Goal: Check status: Check status

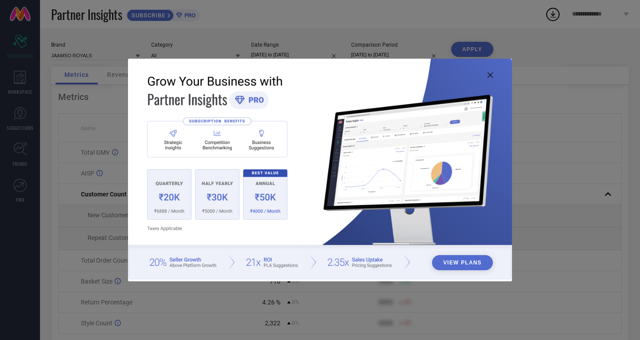
drag, startPoint x: 494, startPoint y: 75, endPoint x: 371, endPoint y: 48, distance: 125.1
click at [493, 75] on img at bounding box center [320, 169] width 384 height 221
click at [488, 74] on icon at bounding box center [489, 74] width 5 height 5
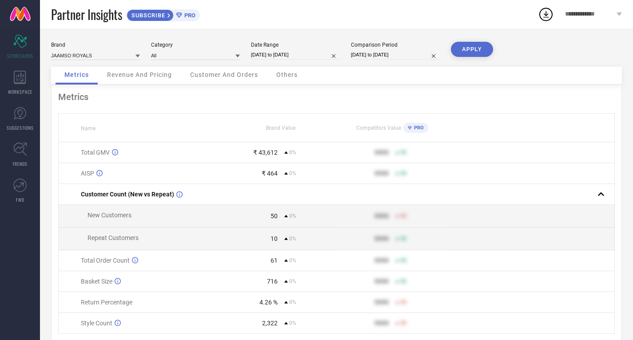
drag, startPoint x: 304, startPoint y: 49, endPoint x: 417, endPoint y: 66, distance: 114.1
click at [305, 49] on div "Date Range [DATE] to [DATE]" at bounding box center [295, 51] width 89 height 18
click at [295, 53] on input "[DATE] to [DATE]" at bounding box center [295, 54] width 89 height 9
select select "7"
select select "2025"
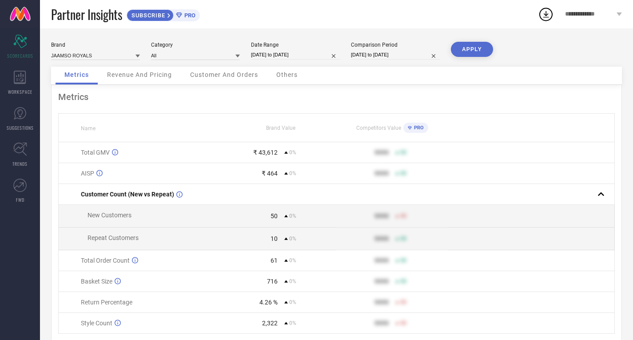
select select "8"
select select "2025"
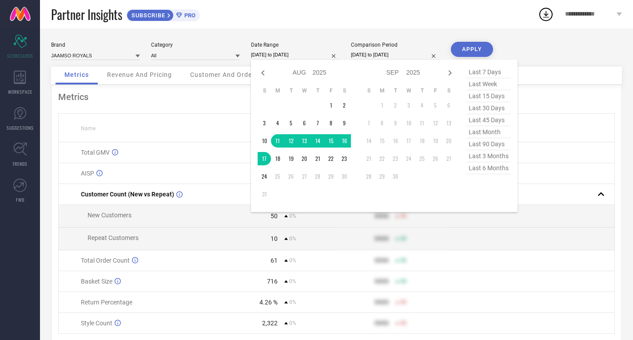
click at [490, 71] on span "last 7 days" at bounding box center [488, 72] width 44 height 12
type input "[DATE] to [DATE]"
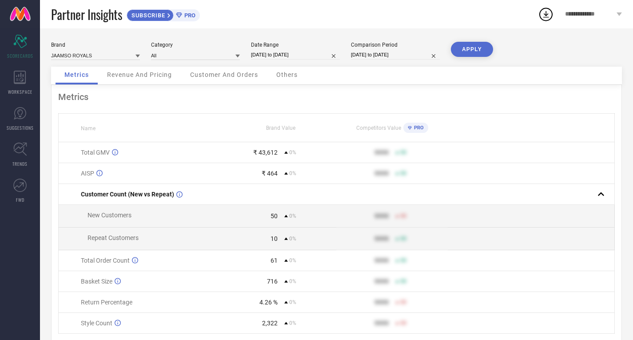
click at [392, 61] on div "Brand JAAMSO ROYALS Category All Date Range 18-08-2025 to 24-08-2025 Comparison…" at bounding box center [336, 54] width 571 height 25
click at [415, 57] on input "11-08-2025 to 17-08-2025" at bounding box center [395, 54] width 89 height 9
select select "7"
select select "2025"
select select "8"
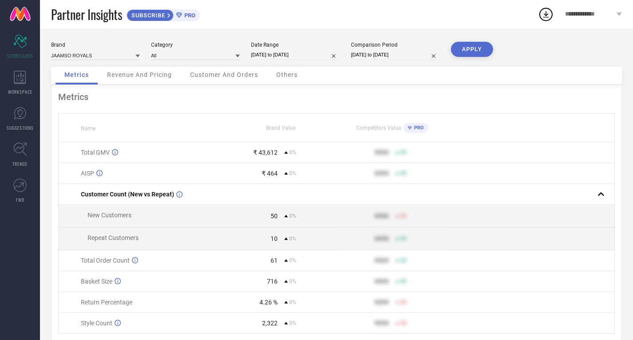
select select "2025"
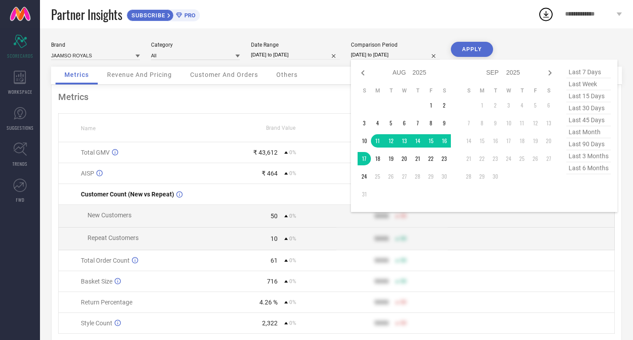
click at [591, 75] on span "last 7 days" at bounding box center [588, 72] width 44 height 12
type input "[DATE] to [DATE]"
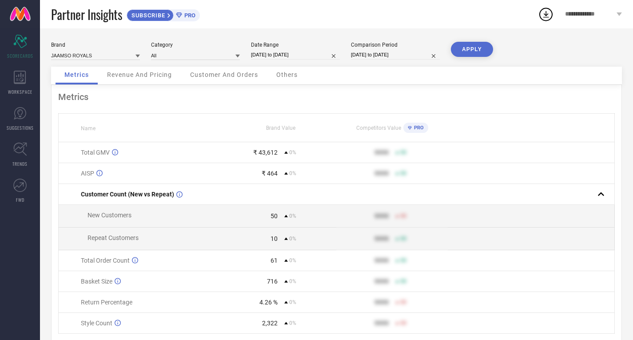
click at [469, 52] on button "APPLY" at bounding box center [472, 49] width 42 height 15
click at [469, 46] on button "APPLY" at bounding box center [472, 49] width 42 height 15
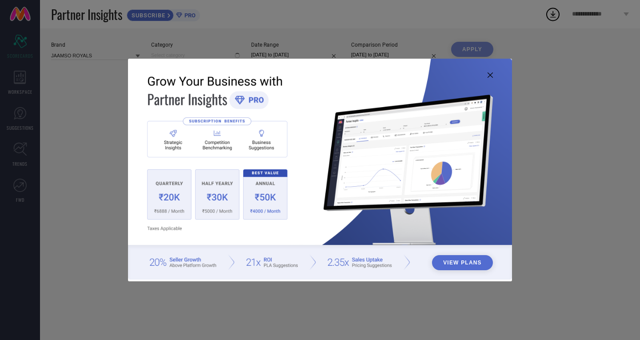
type input "All"
click at [488, 75] on icon at bounding box center [489, 74] width 5 height 5
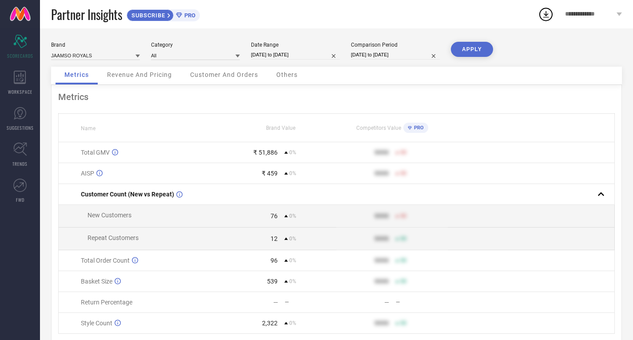
drag, startPoint x: 287, startPoint y: 53, endPoint x: 297, endPoint y: 58, distance: 11.1
click at [288, 53] on input "[DATE] to [DATE]" at bounding box center [295, 54] width 89 height 9
select select "7"
select select "2025"
select select "8"
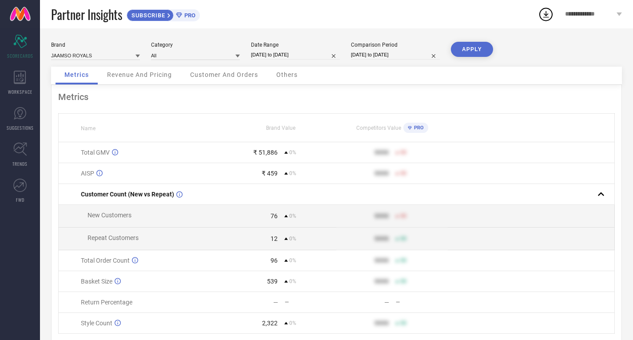
select select "2025"
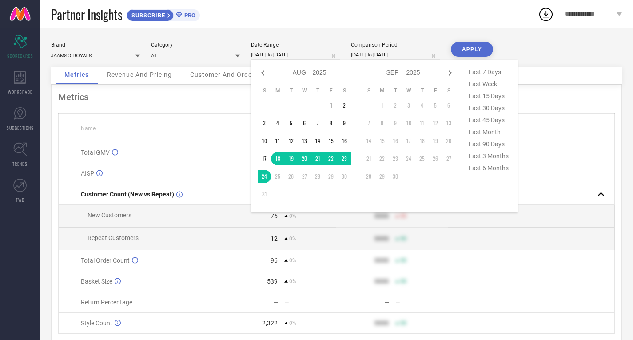
click at [496, 73] on span "last 7 days" at bounding box center [488, 72] width 44 height 12
type input "[DATE] to [DATE]"
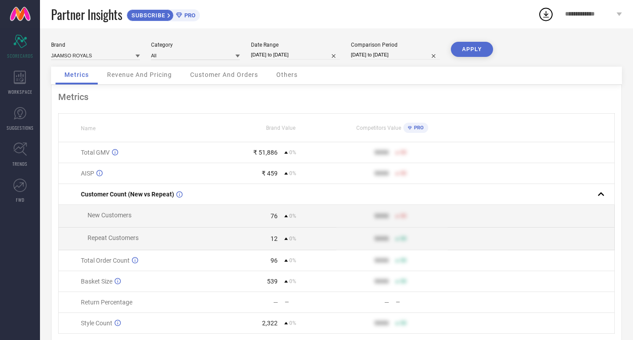
click at [384, 52] on input "[DATE] to [DATE]" at bounding box center [395, 54] width 89 height 9
select select "7"
select select "2025"
select select "8"
select select "2025"
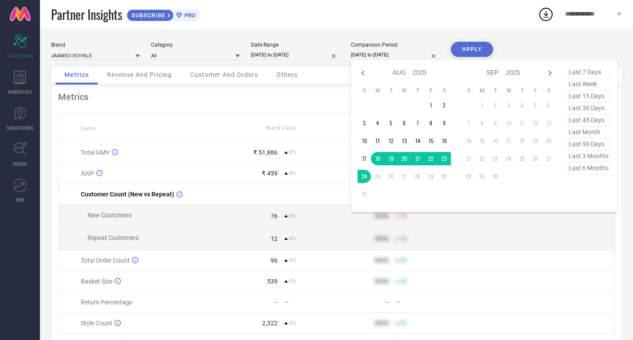
click at [576, 68] on span "last 7 days" at bounding box center [588, 72] width 44 height 12
type input "[DATE] to [DATE]"
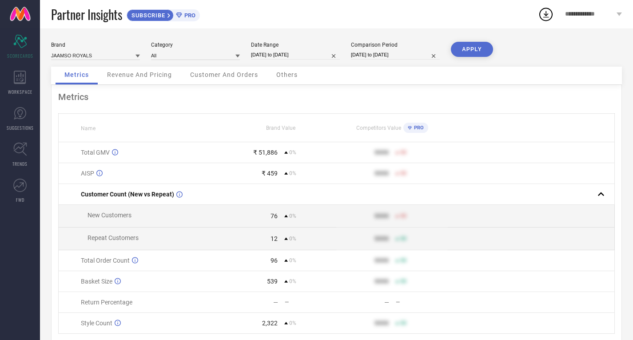
click at [469, 45] on button "APPLY" at bounding box center [472, 49] width 42 height 15
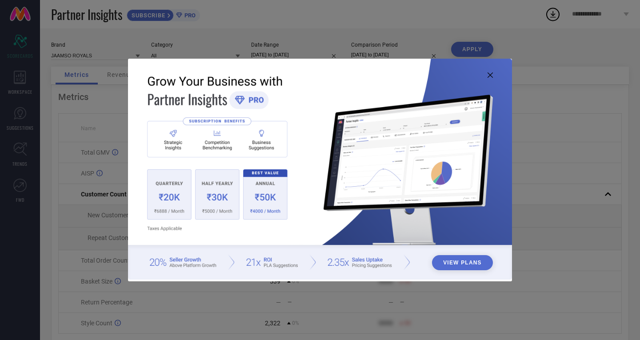
click at [489, 72] on img at bounding box center [320, 169] width 384 height 221
click at [489, 76] on icon at bounding box center [489, 74] width 5 height 5
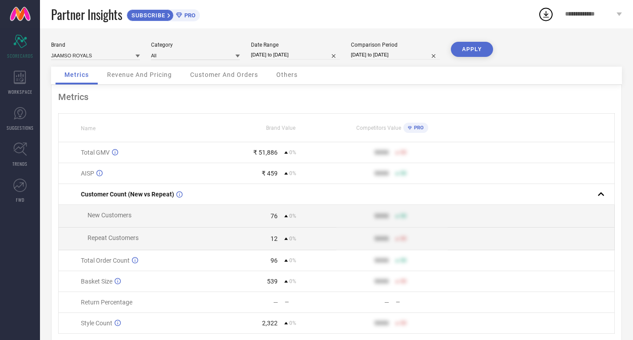
click at [289, 57] on input "[DATE] to [DATE]" at bounding box center [295, 54] width 89 height 9
select select "7"
select select "2025"
select select "8"
select select "2025"
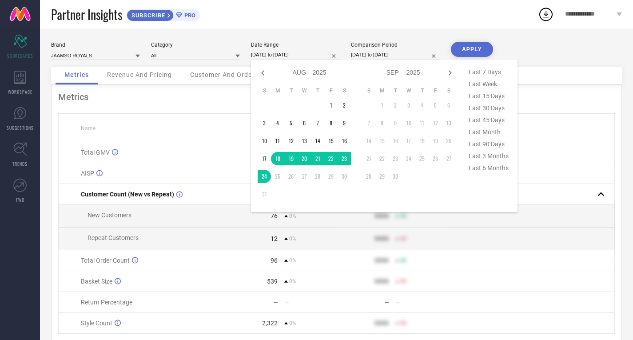
click at [490, 72] on span "last 7 days" at bounding box center [488, 72] width 44 height 12
type input "[DATE] to [DATE]"
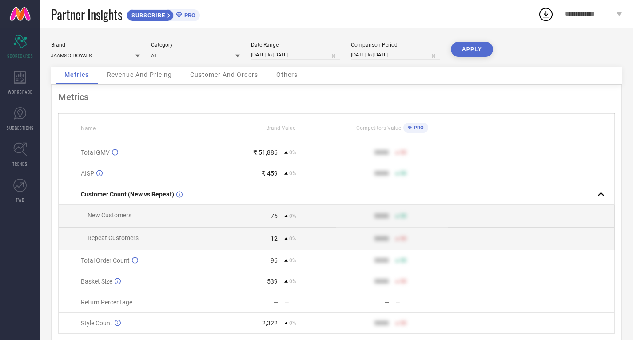
click at [386, 52] on input "[DATE] to [DATE]" at bounding box center [395, 54] width 89 height 9
select select "7"
select select "2025"
select select "8"
select select "2025"
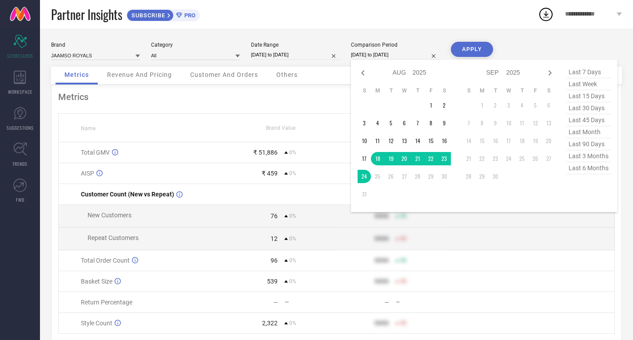
click at [594, 72] on span "last 7 days" at bounding box center [588, 72] width 44 height 12
type input "[DATE] to [DATE]"
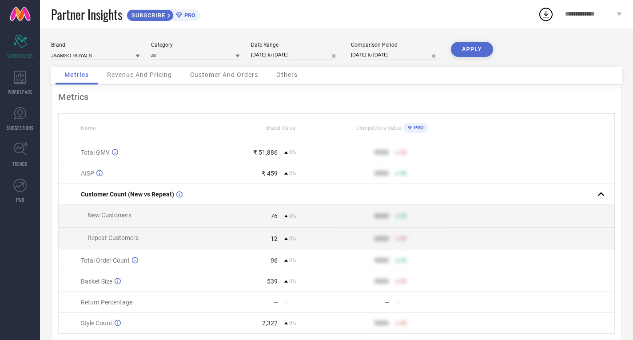
click at [479, 49] on button "APPLY" at bounding box center [472, 49] width 42 height 15
